Goal: Check status: Check status

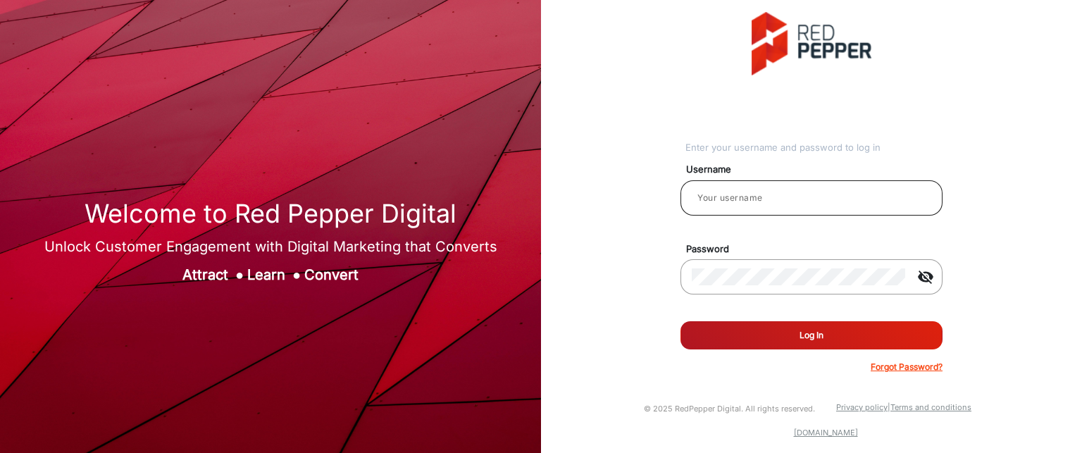
drag, startPoint x: 783, startPoint y: 188, endPoint x: 780, endPoint y: 206, distance: 18.5
click at [783, 188] on div at bounding box center [810, 197] width 239 height 39
click at [752, 204] on input "email" at bounding box center [810, 197] width 239 height 17
click at [761, 198] on input "ra" at bounding box center [810, 197] width 239 height 17
type input "Rachael"
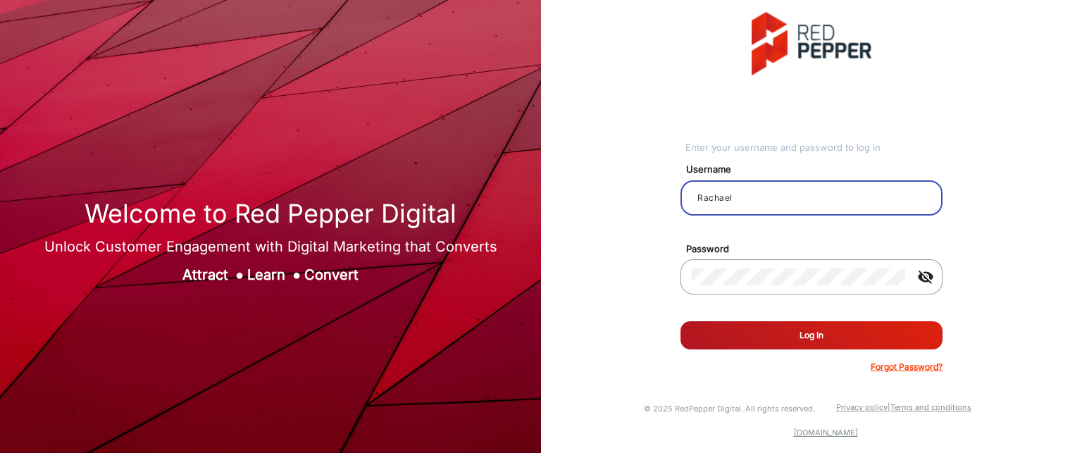
click at [839, 334] on button "Log In" at bounding box center [811, 335] width 262 height 28
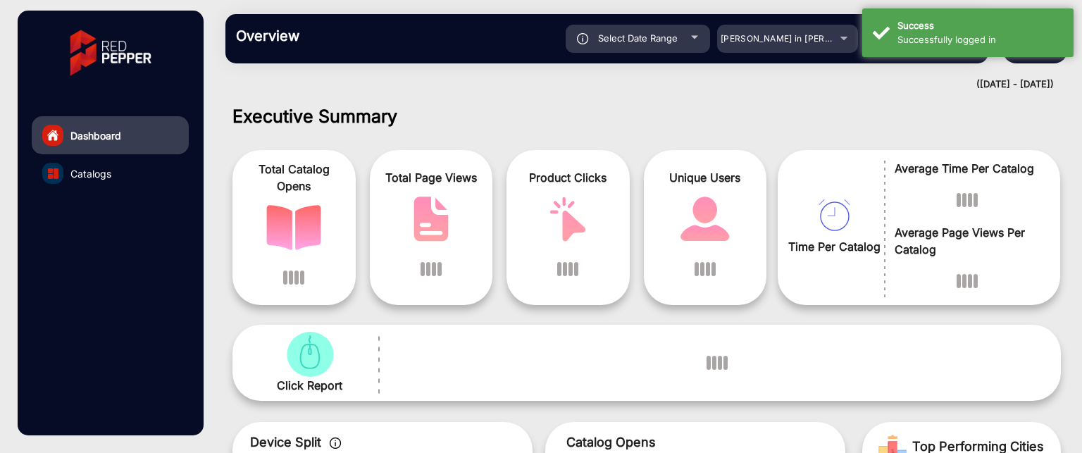
scroll to position [11, 0]
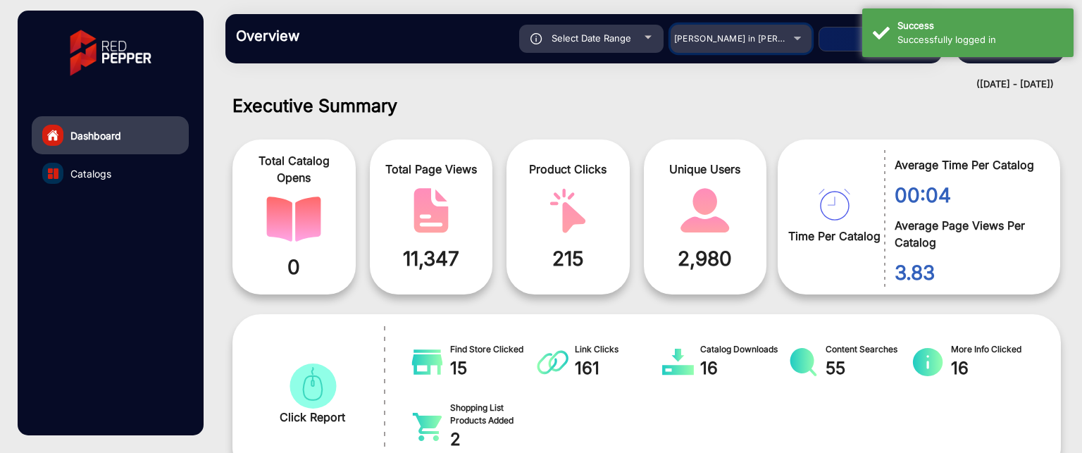
click at [801, 37] on div "Adams in Justin Furniture" at bounding box center [740, 38] width 141 height 17
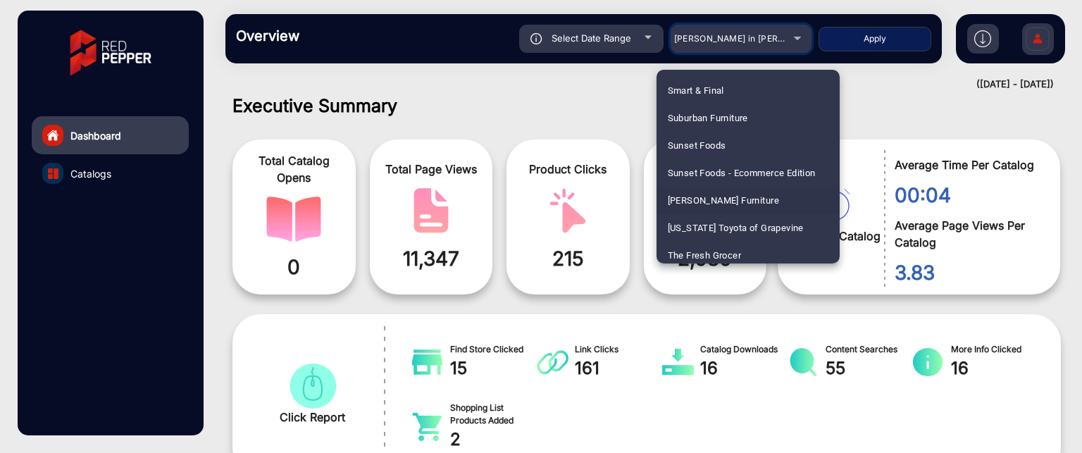
scroll to position [3098, 0]
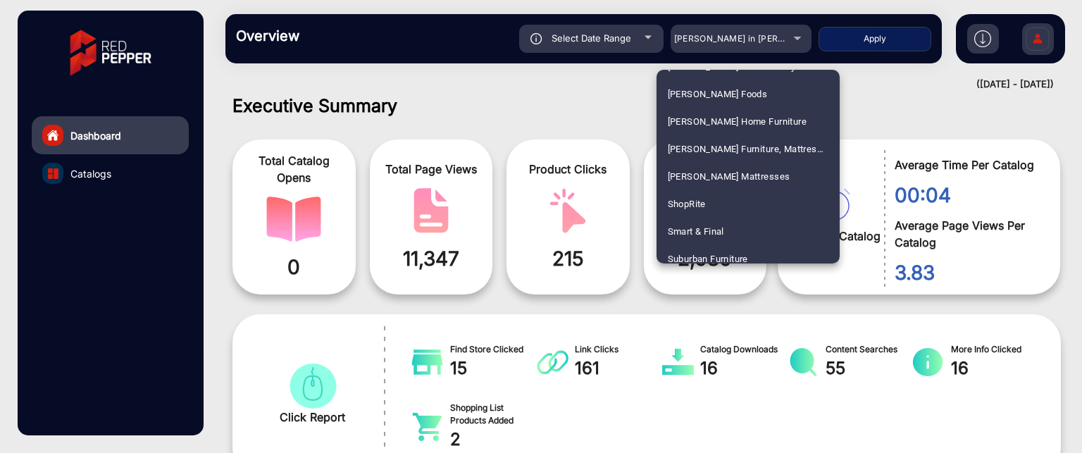
click at [749, 201] on mat-option "ShopRite" at bounding box center [747, 203] width 183 height 27
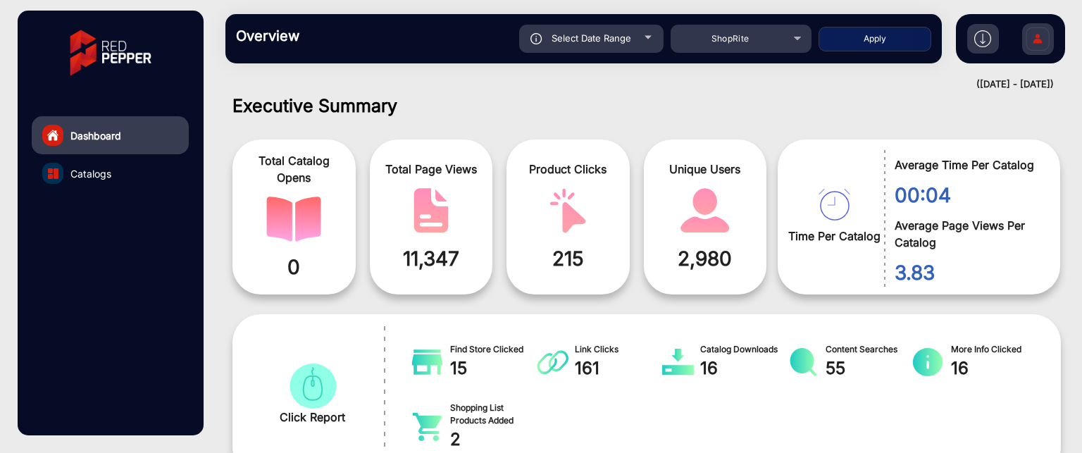
click at [893, 47] on button "Apply" at bounding box center [874, 39] width 113 height 25
type input "8/31/2025"
type input "9/6/2025"
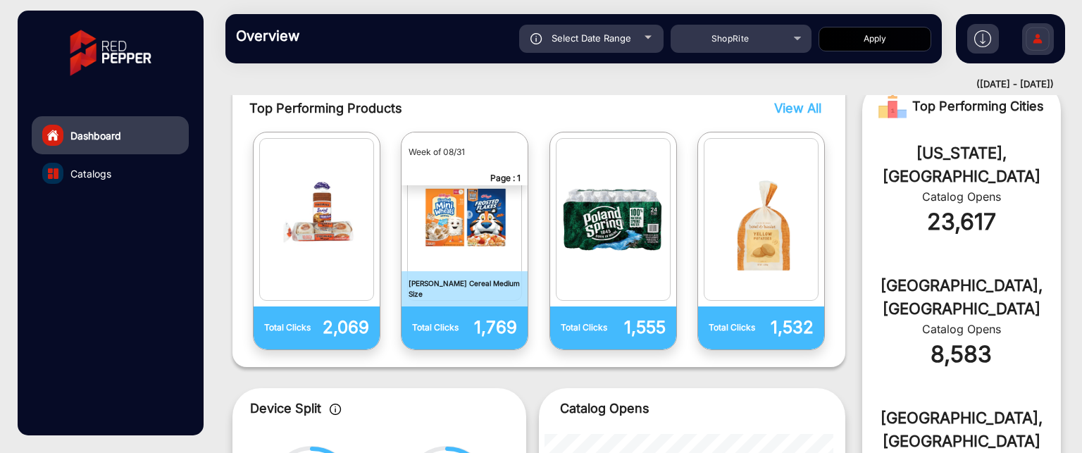
scroll to position [148, 0]
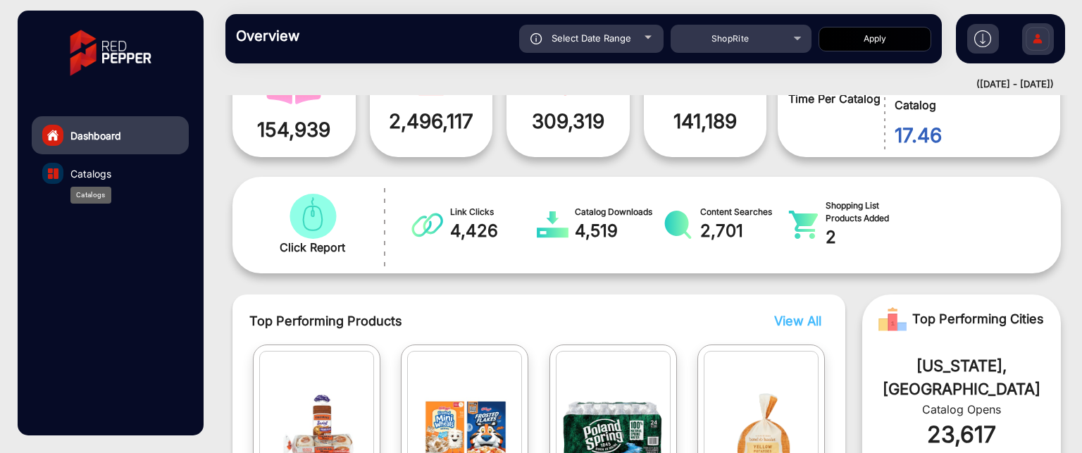
click at [100, 171] on span "Catalogs" at bounding box center [90, 173] width 41 height 15
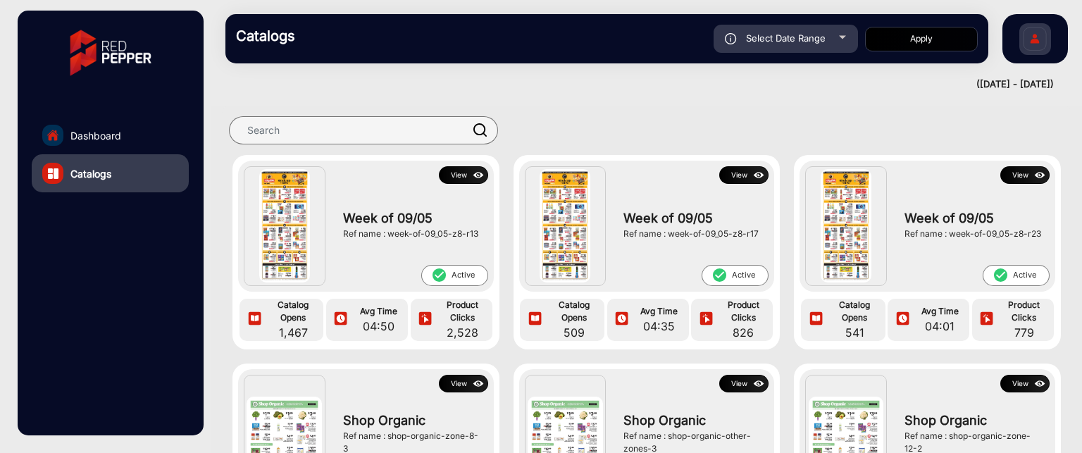
click at [453, 173] on button "View" at bounding box center [463, 175] width 49 height 18
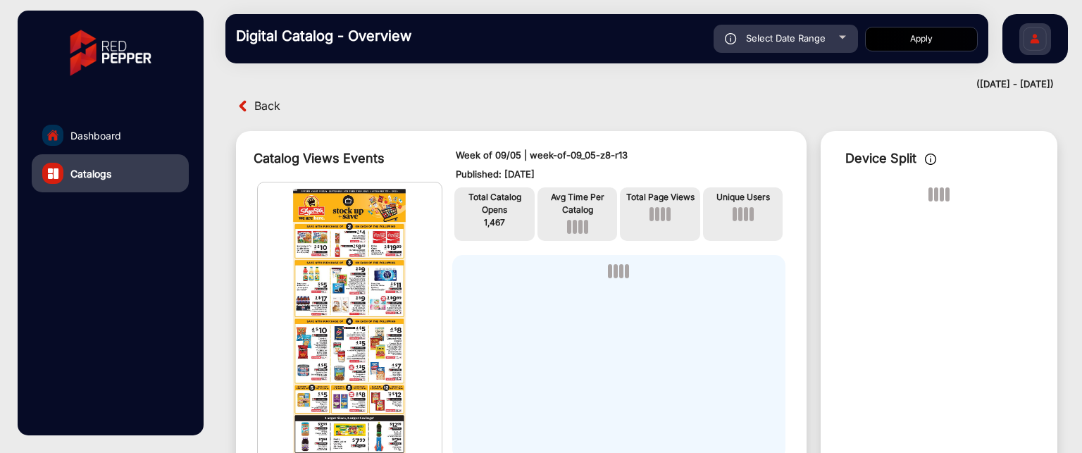
scroll to position [222, 0]
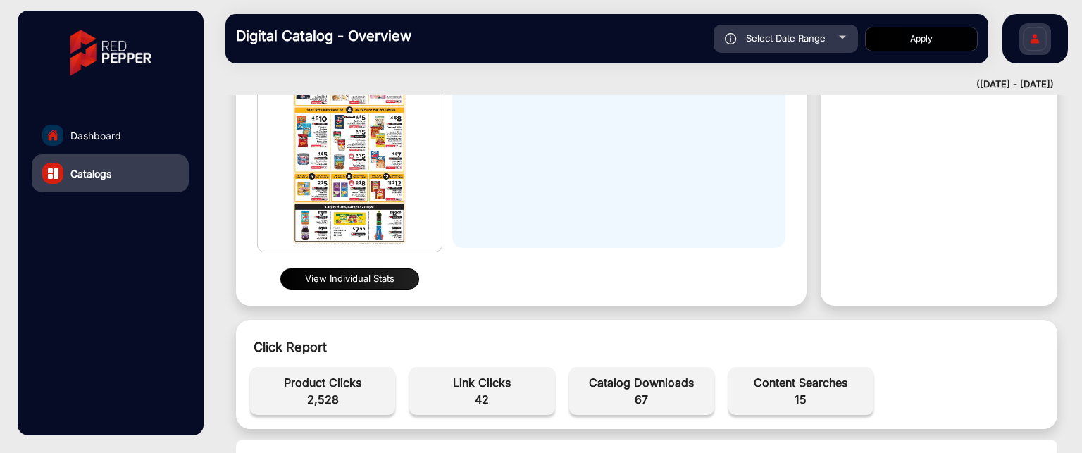
click at [350, 273] on button "View Individual Stats" at bounding box center [349, 278] width 139 height 21
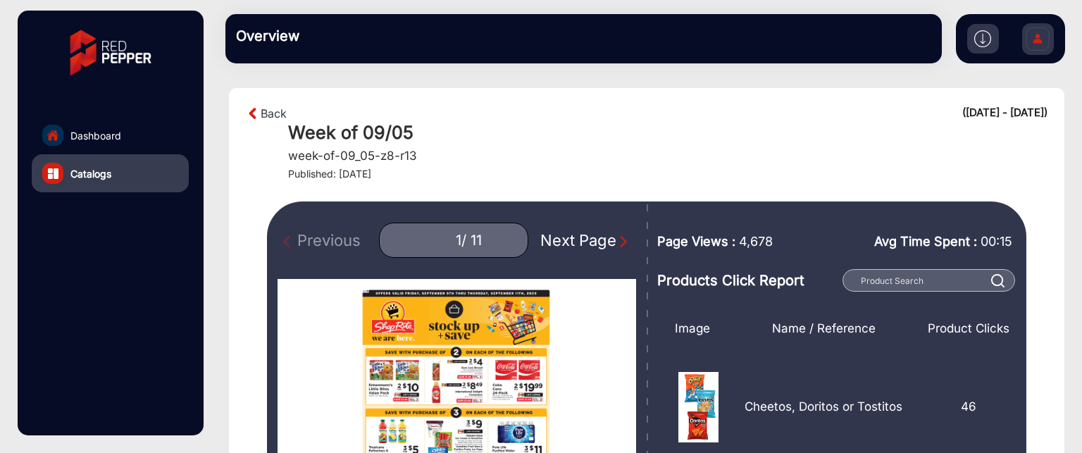
drag, startPoint x: 587, startPoint y: 237, endPoint x: 580, endPoint y: 232, distance: 8.2
click at [587, 237] on div "Next Page" at bounding box center [585, 240] width 90 height 23
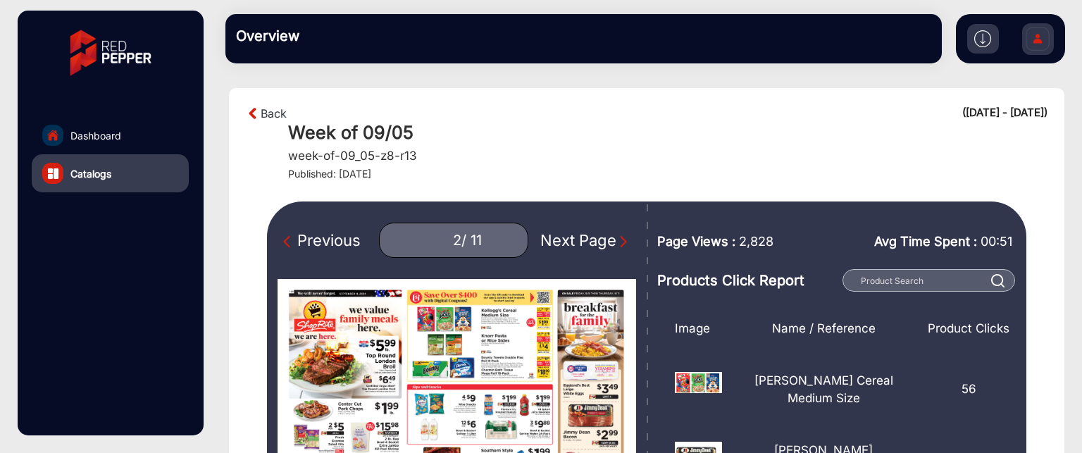
scroll to position [70, 0]
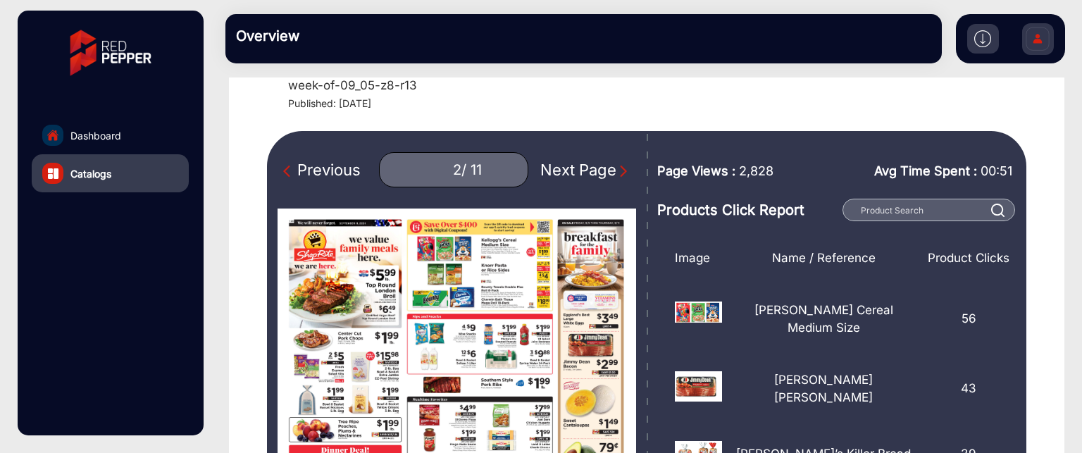
click at [622, 173] on img "Next Page" at bounding box center [623, 171] width 14 height 14
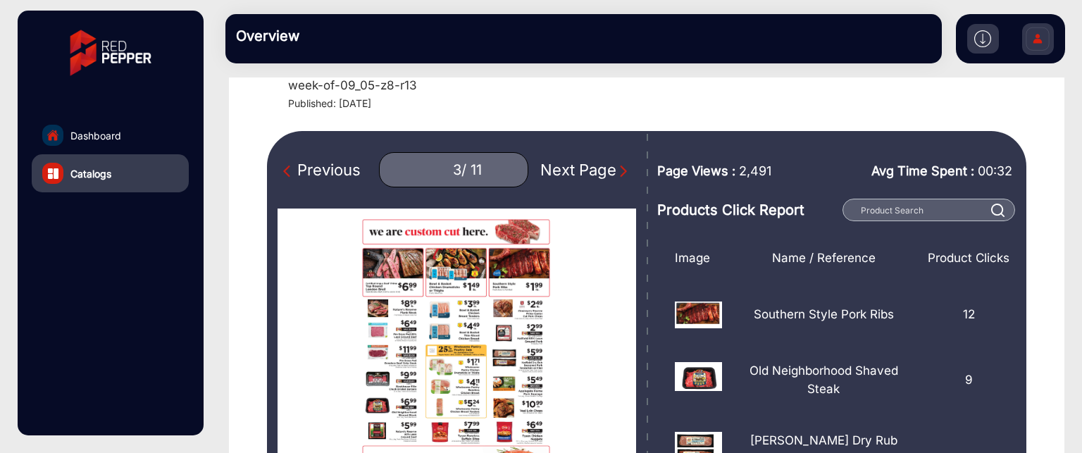
click at [622, 173] on img "Next Page" at bounding box center [623, 171] width 14 height 14
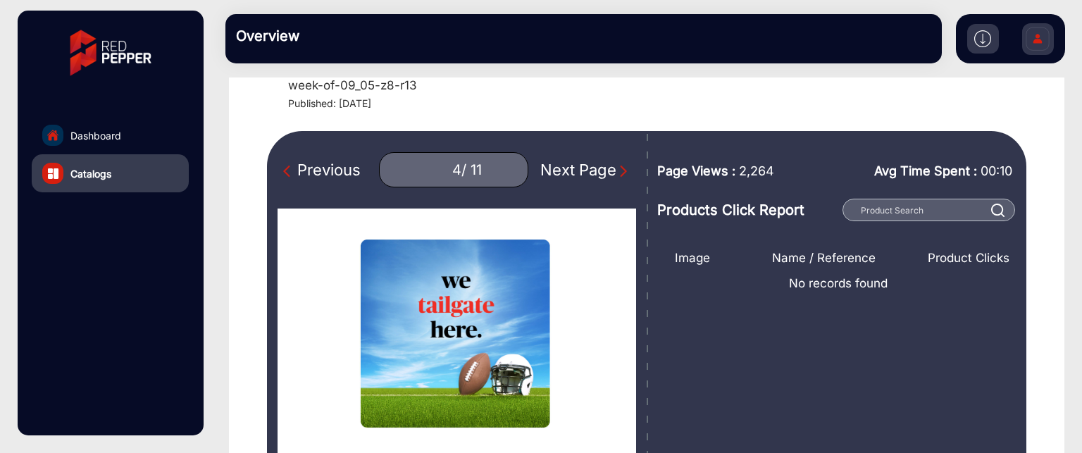
click at [622, 173] on div "Previous 4 / 11 Next Page" at bounding box center [456, 169] width 358 height 35
click at [616, 170] on img "Next Page" at bounding box center [623, 171] width 14 height 14
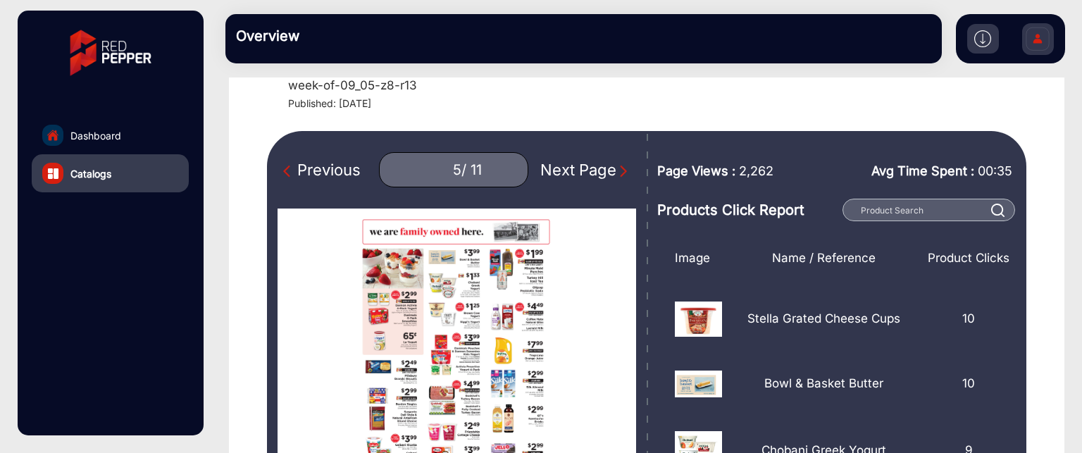
click at [580, 169] on div "Next Page" at bounding box center [585, 169] width 90 height 23
type input "6"
